Goal: Check status: Check status

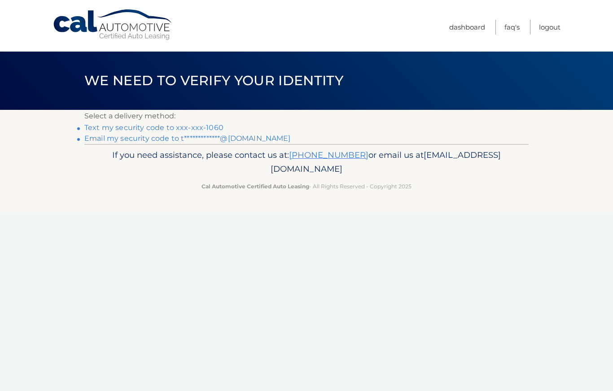
click at [180, 128] on link "Text my security code to xxx-xxx-1060" at bounding box center [153, 127] width 139 height 9
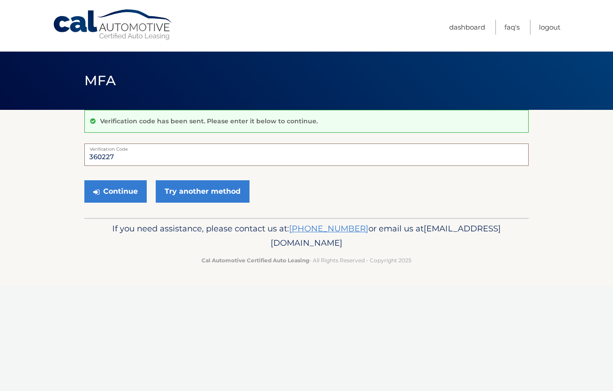
type input "360227"
click at [115, 191] on button "Continue" at bounding box center [115, 191] width 62 height 22
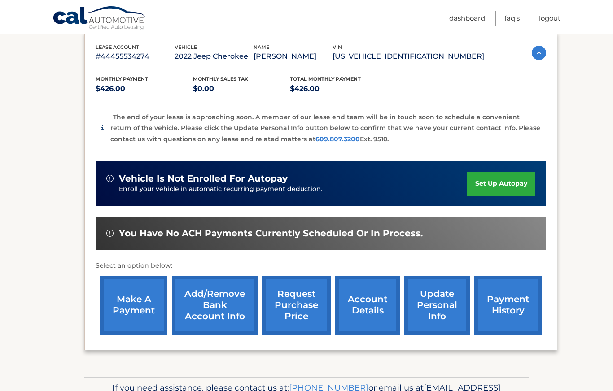
scroll to position [158, 0]
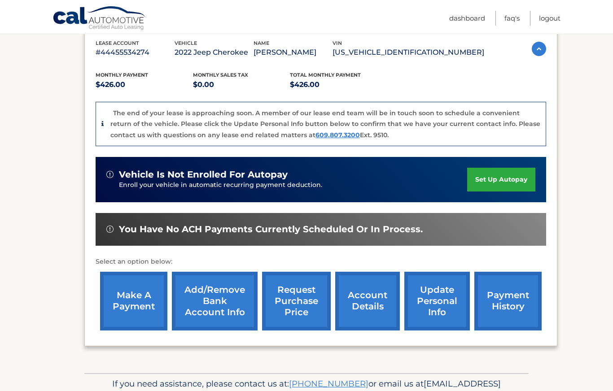
click at [372, 310] on link "account details" at bounding box center [367, 301] width 65 height 59
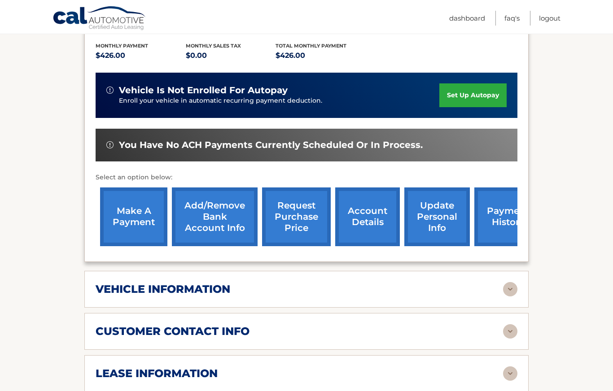
scroll to position [215, 0]
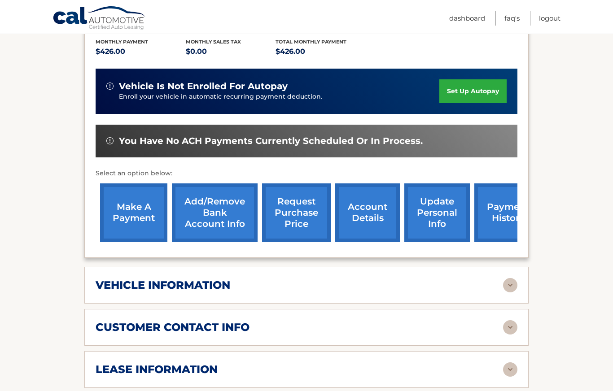
click at [509, 278] on img at bounding box center [510, 285] width 14 height 14
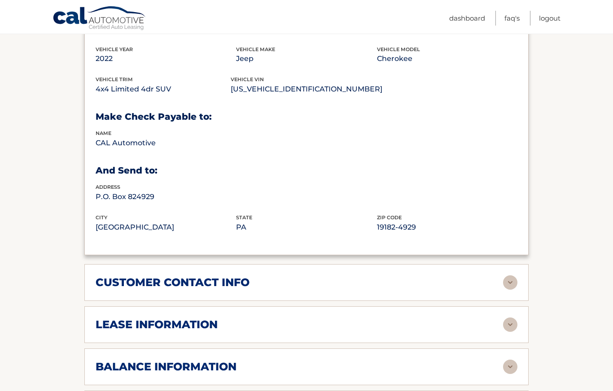
scroll to position [478, 0]
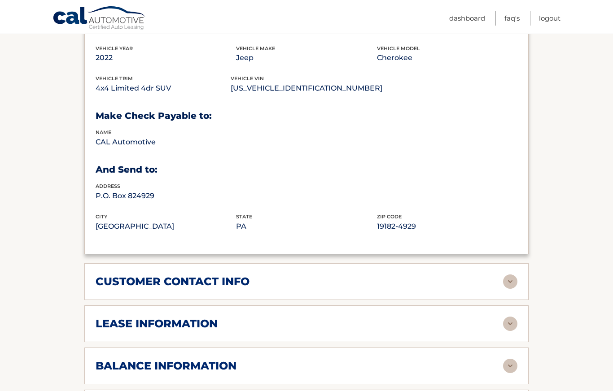
click at [512, 317] on img at bounding box center [510, 324] width 14 height 14
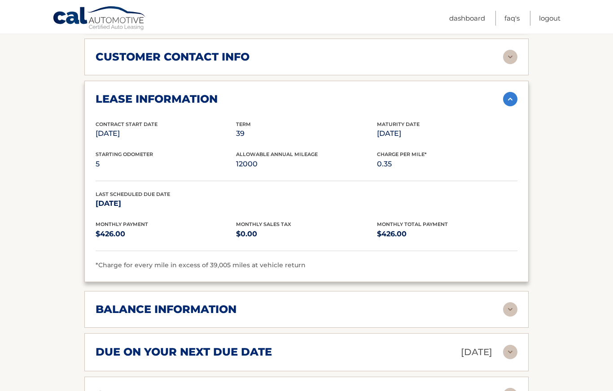
scroll to position [703, 0]
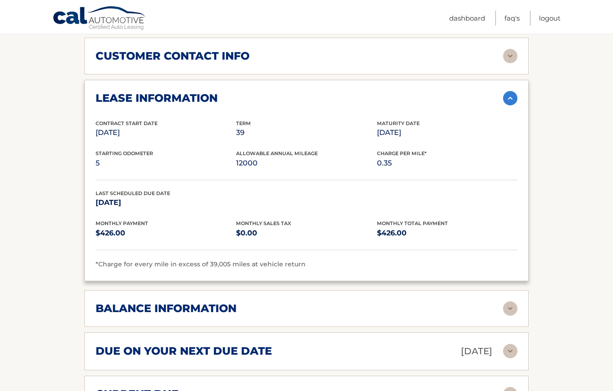
click at [508, 302] on img at bounding box center [510, 309] width 14 height 14
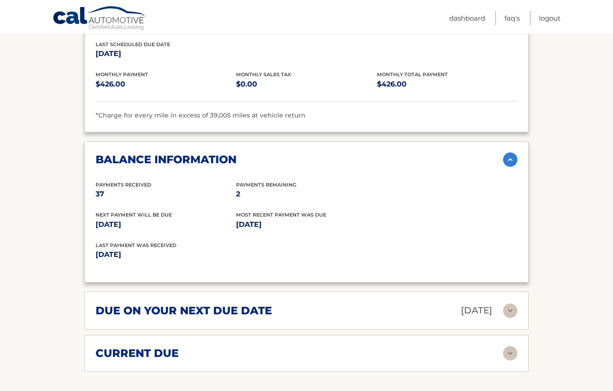
scroll to position [854, 0]
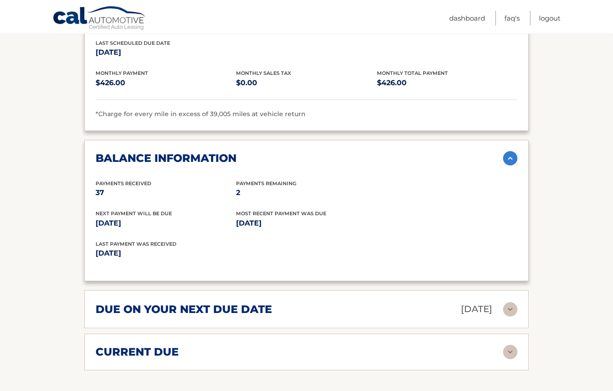
click at [512, 303] on img at bounding box center [510, 310] width 14 height 14
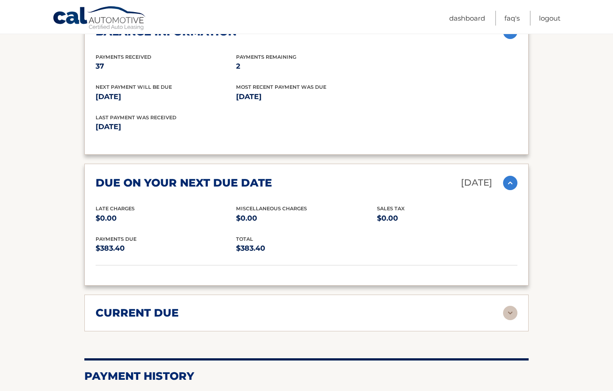
scroll to position [983, 0]
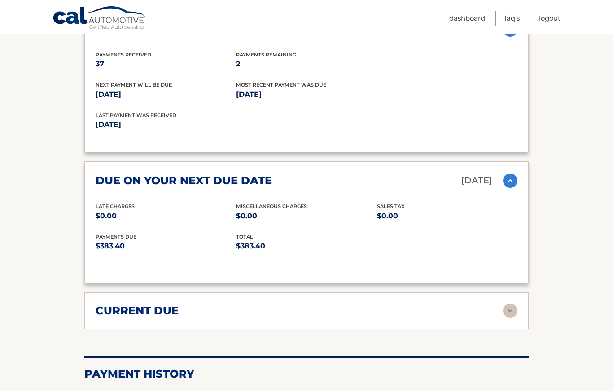
click at [512, 304] on img at bounding box center [510, 311] width 14 height 14
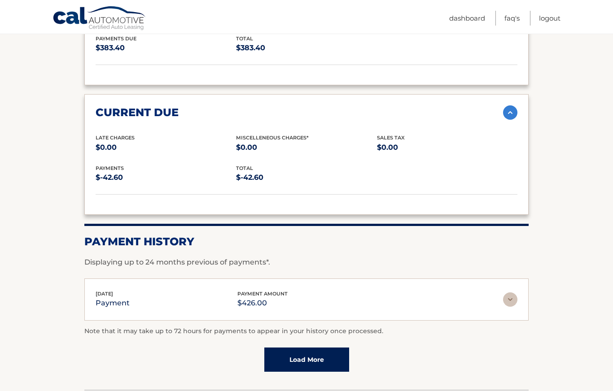
scroll to position [1188, 0]
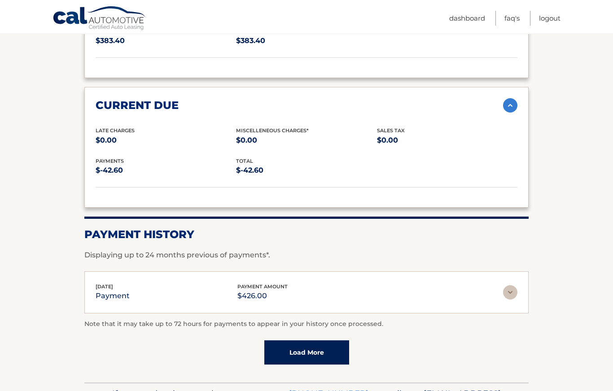
click at [506, 285] on img at bounding box center [510, 292] width 14 height 14
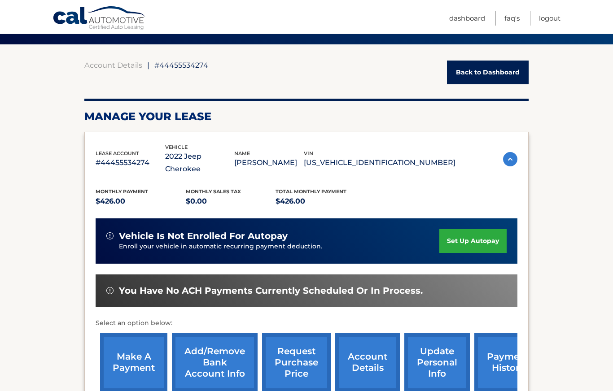
scroll to position [72, 0]
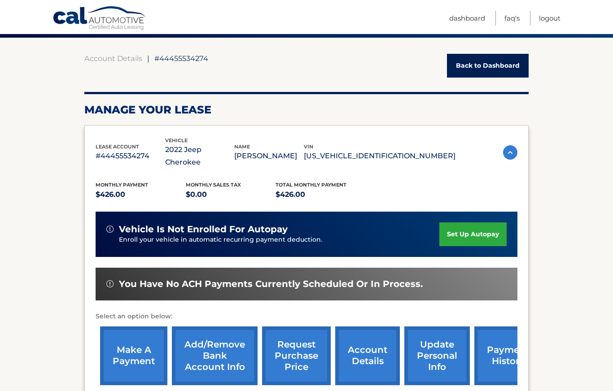
click at [492, 338] on link "payment history" at bounding box center [507, 356] width 67 height 59
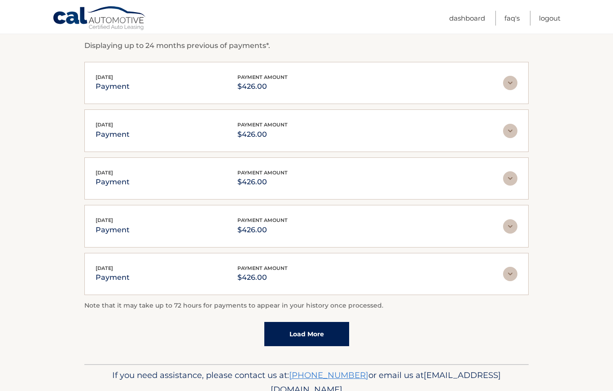
scroll to position [157, 0]
click at [298, 336] on link "Load More" at bounding box center [306, 335] width 85 height 24
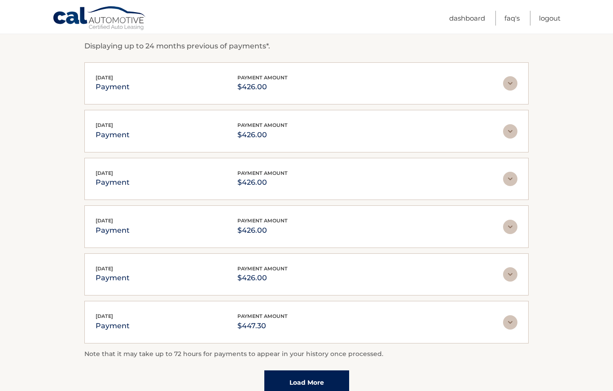
click at [326, 388] on link "Load More" at bounding box center [306, 383] width 85 height 24
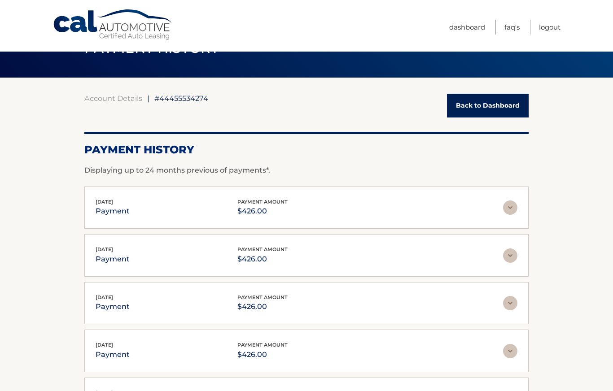
scroll to position [0, 0]
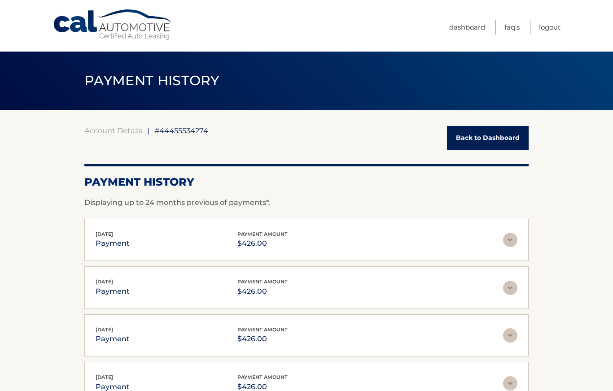
click at [493, 140] on link "Back to Dashboard" at bounding box center [488, 138] width 82 height 24
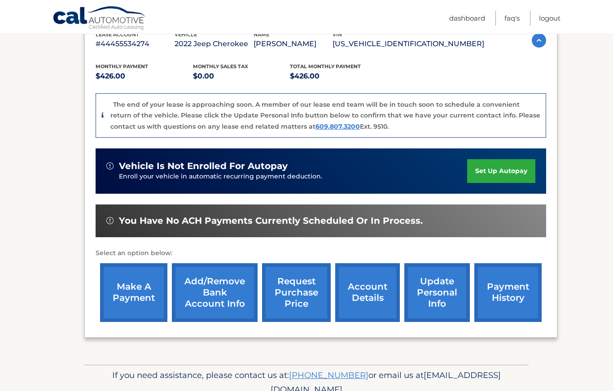
scroll to position [166, 0]
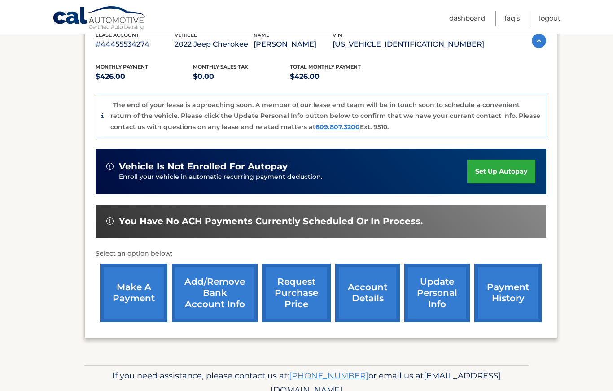
click at [370, 289] on link "account details" at bounding box center [367, 293] width 65 height 59
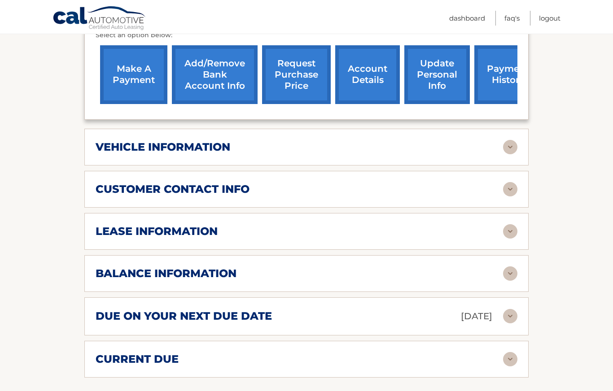
scroll to position [355, 0]
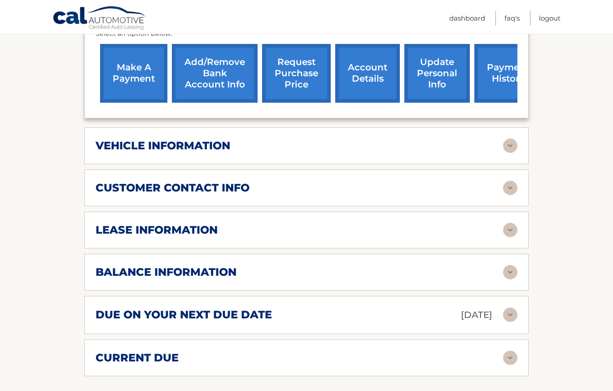
click at [506, 223] on img at bounding box center [510, 230] width 14 height 14
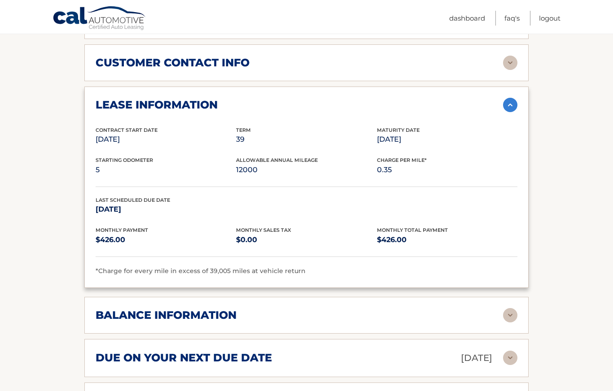
scroll to position [481, 0]
